Goal: Information Seeking & Learning: Learn about a topic

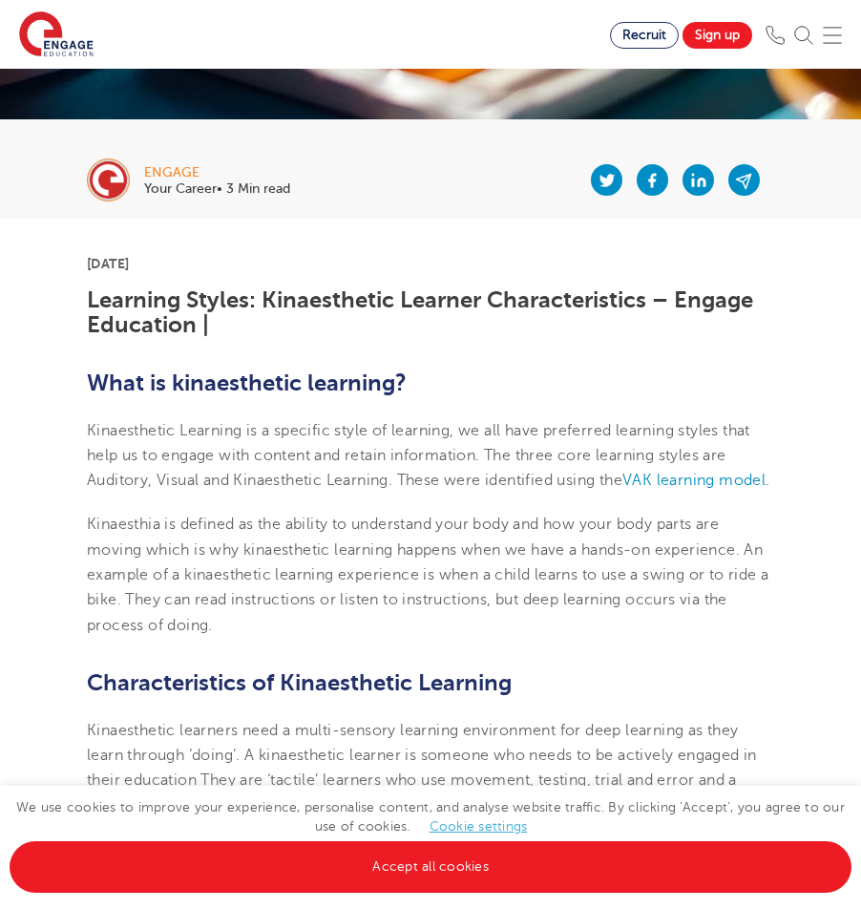
scroll to position [333, 0]
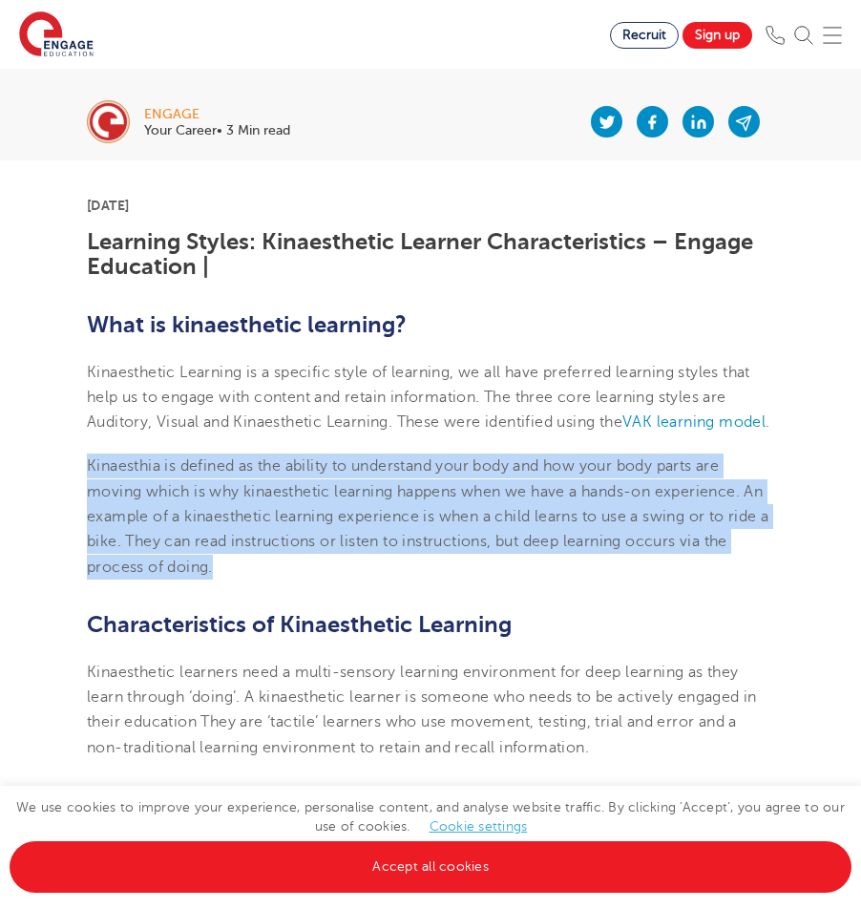
copy p "Kinaesthia is defined as the ability to understand your body and how your body …"
drag, startPoint x: 236, startPoint y: 600, endPoint x: 75, endPoint y: 502, distance: 188.1
click at [377, 481] on p "Kinaesthia is defined as the ability to understand your body and how your body …" at bounding box center [430, 515] width 687 height 125
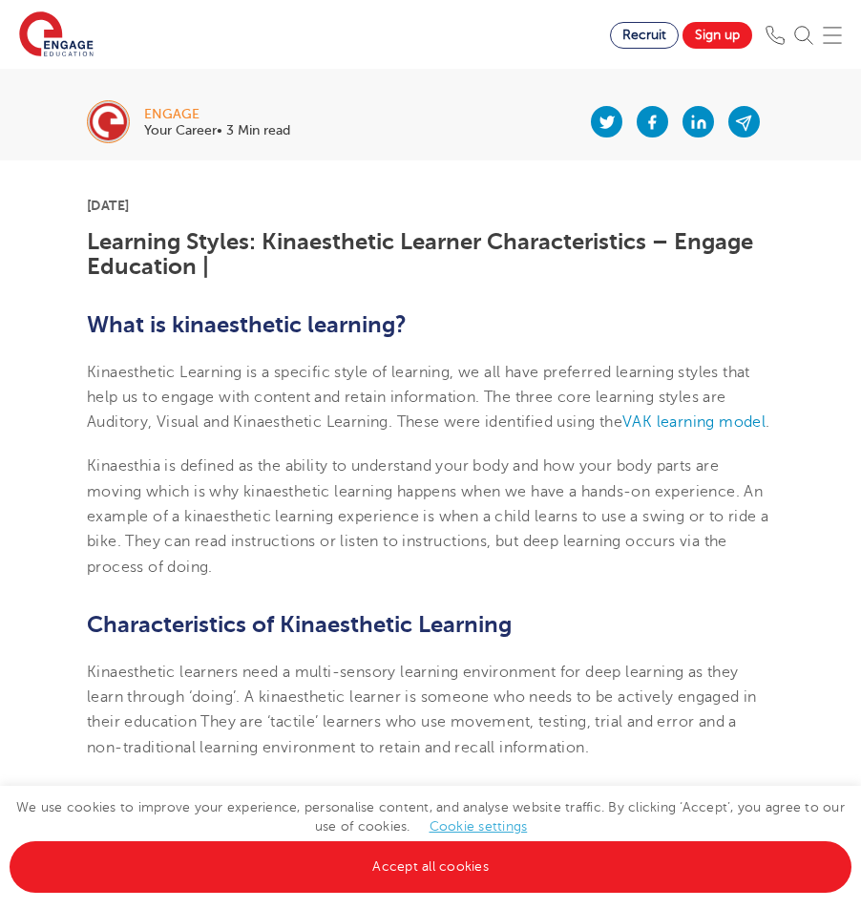
click at [377, 481] on p "Kinaesthia is defined as the ability to understand your body and how your body …" at bounding box center [430, 515] width 687 height 125
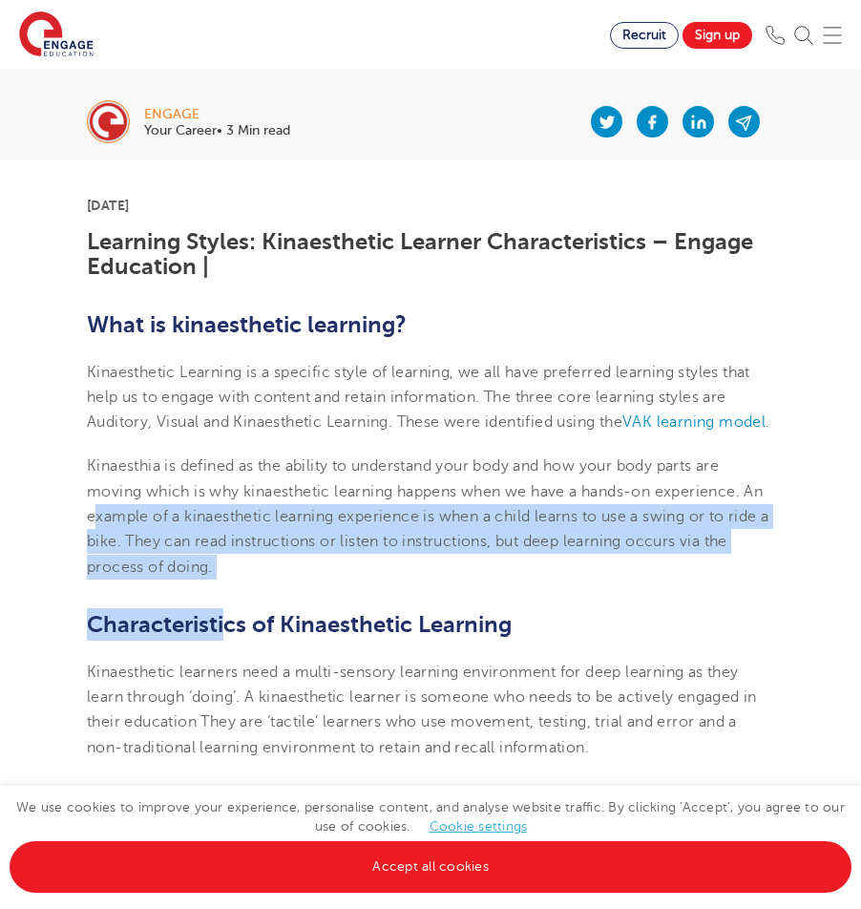
drag, startPoint x: 226, startPoint y: 612, endPoint x: 98, endPoint y: 542, distance: 145.6
click at [98, 542] on span "inaesthetic learning happens when we have a hands-on experience. An example of …" at bounding box center [427, 529] width 681 height 93
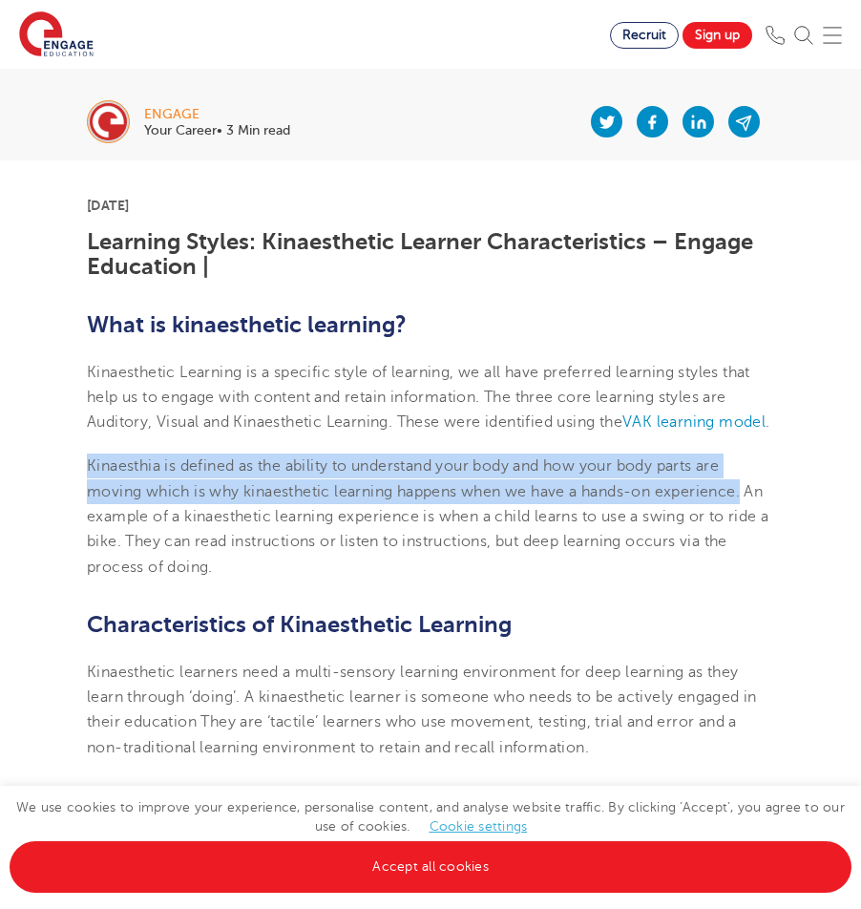
drag, startPoint x: 751, startPoint y: 513, endPoint x: 12, endPoint y: 478, distance: 739.5
copy p "Kinaesthia is defined as the ability to understand your body and how your body …"
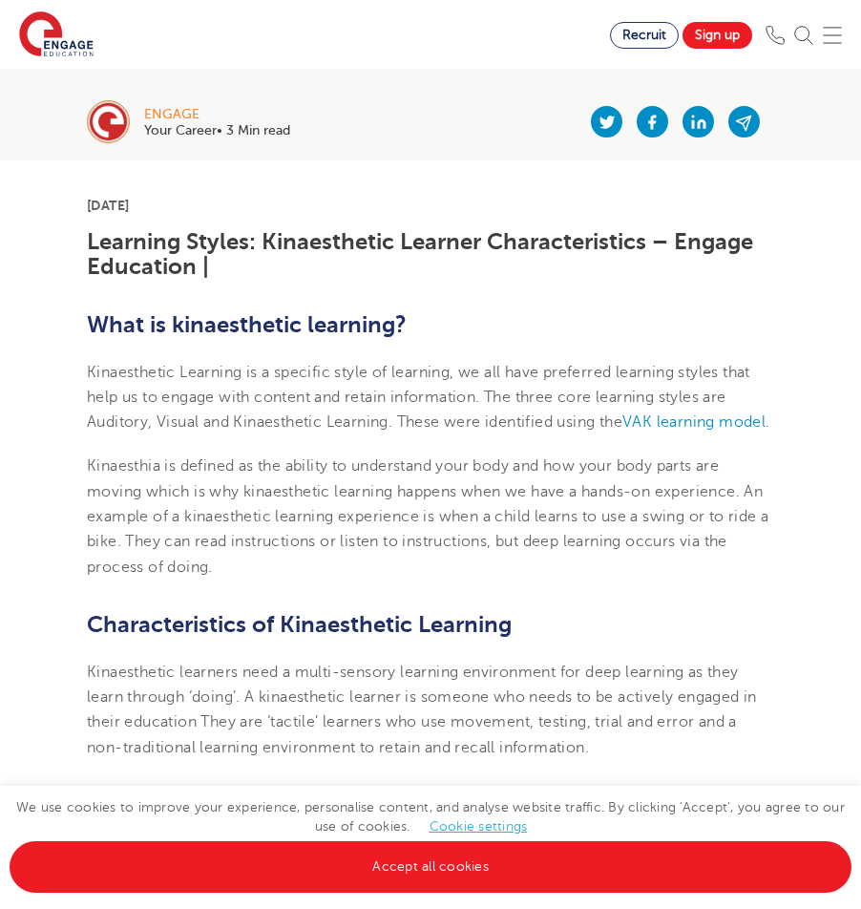
click at [263, 578] on p "Kinaesthia is defined as the ability to understand your body and how your body …" at bounding box center [430, 515] width 687 height 125
